Goal: Task Accomplishment & Management: Manage account settings

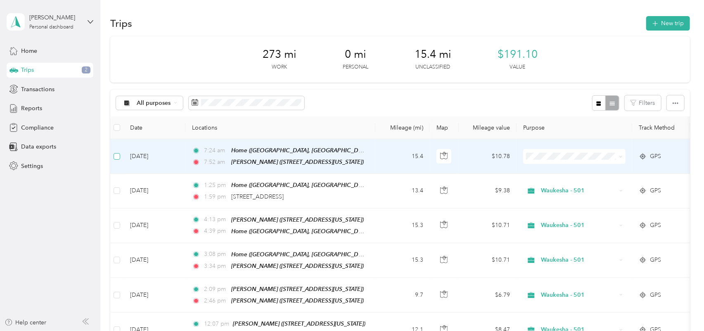
click at [116, 160] on label at bounding box center [117, 156] width 7 height 9
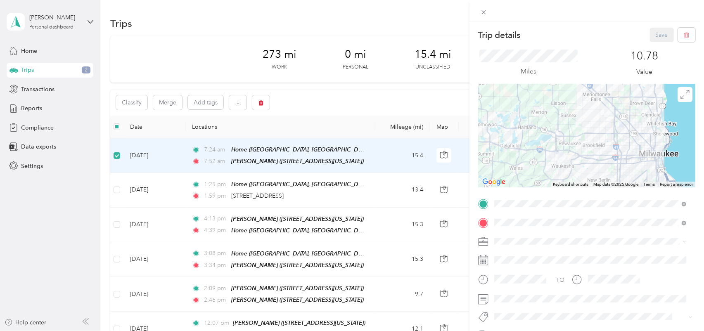
click at [265, 101] on div "Trip details Save This trip cannot be edited because it is either under review,…" at bounding box center [352, 165] width 704 height 331
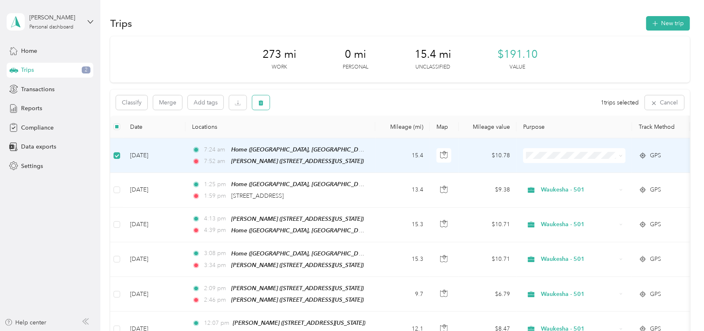
click at [260, 102] on icon "button" at bounding box center [261, 102] width 5 height 5
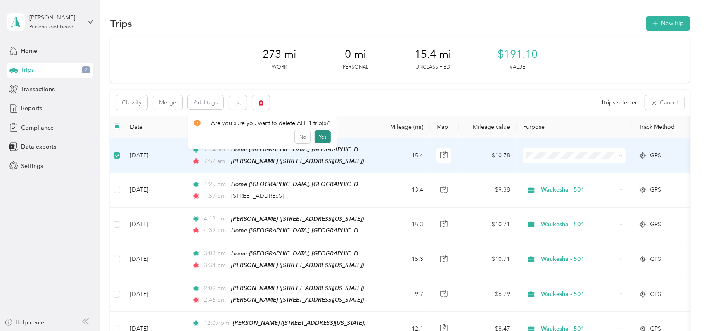
click at [317, 138] on button "Yes" at bounding box center [323, 137] width 16 height 13
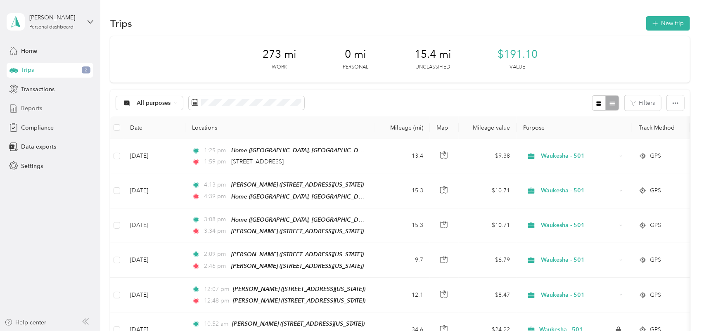
click at [31, 112] on span "Reports" at bounding box center [31, 108] width 21 height 9
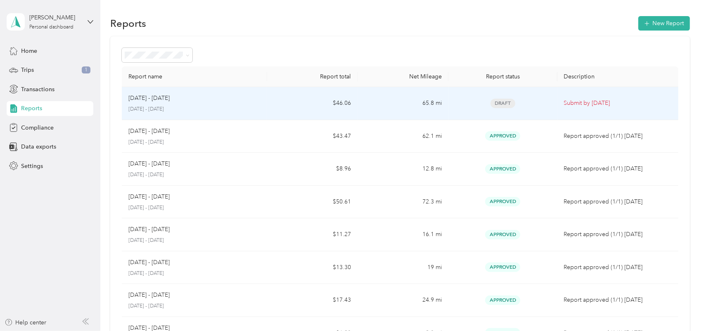
click at [586, 106] on p "Submit by [DATE]" at bounding box center [618, 103] width 108 height 9
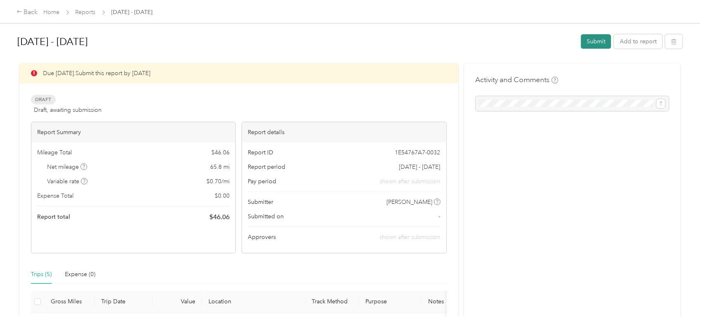
click at [589, 42] on button "Submit" at bounding box center [596, 41] width 30 height 14
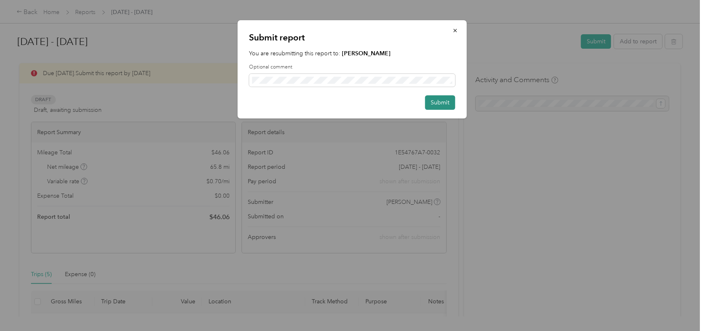
click at [437, 105] on button "Submit" at bounding box center [440, 102] width 30 height 14
